Goal: Subscribe to service/newsletter

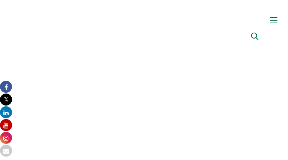
type input "MhnqZeNbXI"
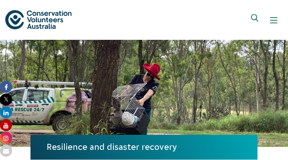
type input "[EMAIL_ADDRESS][DOMAIN_NAME]"
type input "sWWlTEYy"
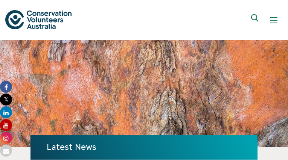
type input "[EMAIL_ADDRESS][DOMAIN_NAME]"
type input "JfatrVpi"
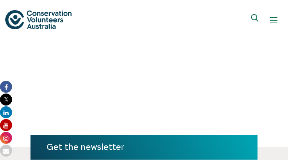
type input "[EMAIL_ADDRESS][DOMAIN_NAME]"
type input "JUdjAThosaYqAXLG"
type input "[EMAIL_ADDRESS][DOMAIN_NAME]"
type input "NQwfDApAX"
